Goal: Obtain resource: Download file/media

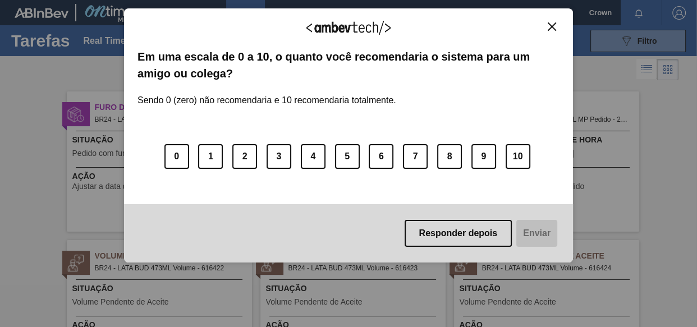
click at [554, 22] on button "Close" at bounding box center [551, 27] width 15 height 10
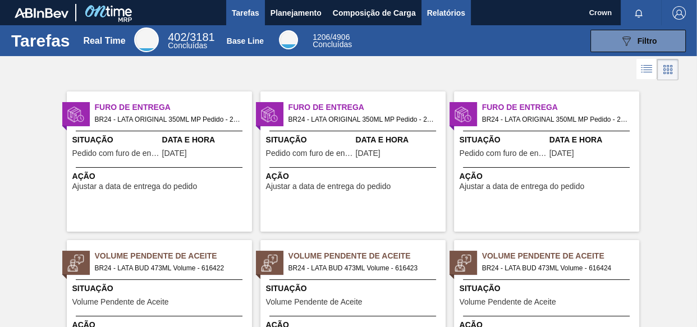
click at [441, 11] on span "Relatórios" at bounding box center [446, 12] width 38 height 13
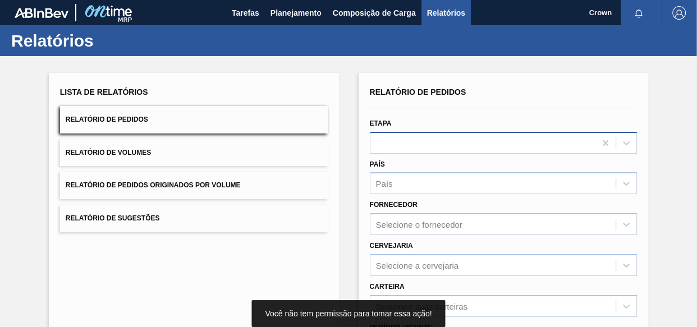
click at [420, 143] on div at bounding box center [483, 143] width 226 height 16
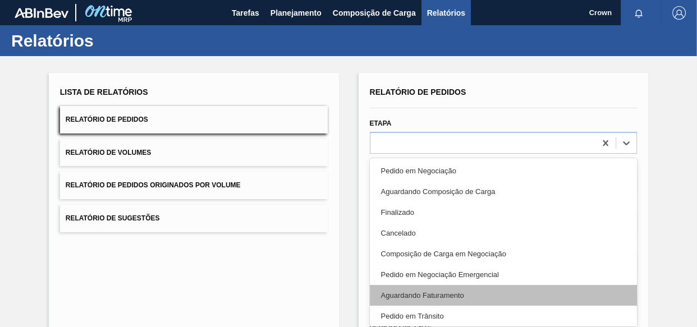
click at [467, 288] on div "Aguardando Faturamento" at bounding box center [504, 295] width 268 height 21
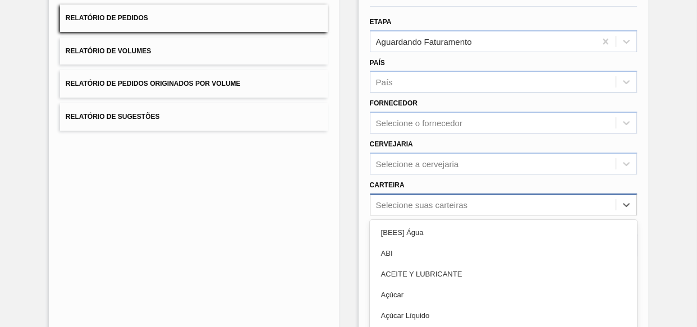
click at [390, 202] on div "option ACEITE Y LUBRICANTE focused, 3 of 101. 101 results available. Use Up and…" at bounding box center [504, 205] width 268 height 22
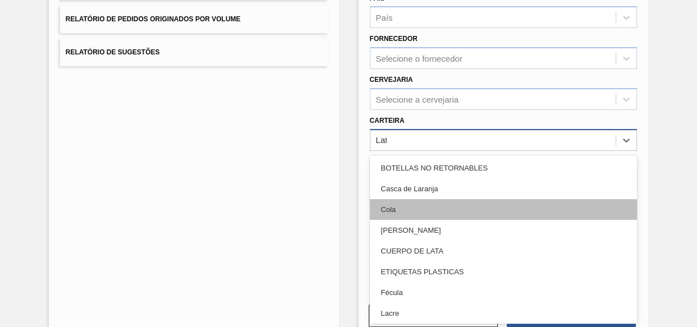
type input "Lata"
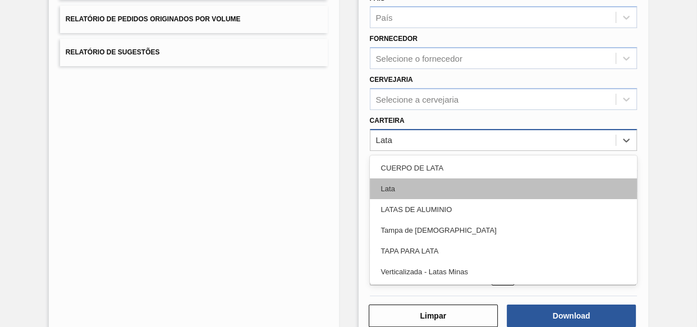
click at [392, 185] on div "Lata" at bounding box center [504, 188] width 268 height 21
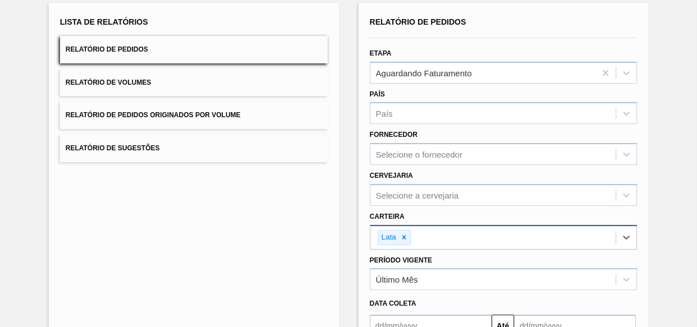
scroll to position [194, 0]
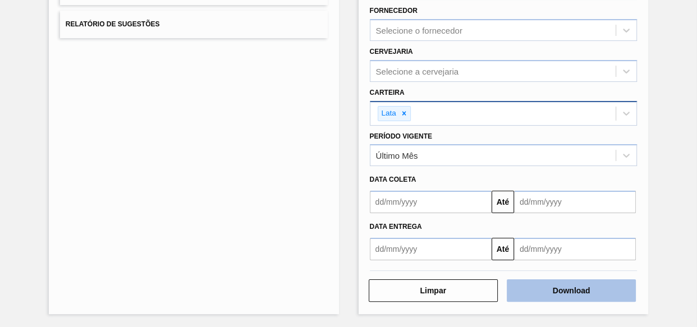
click at [554, 288] on button "Download" at bounding box center [571, 290] width 129 height 22
